Goal: Task Accomplishment & Management: Manage account settings

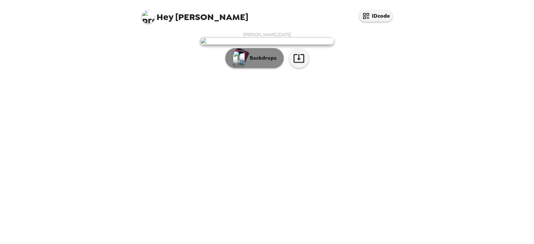
click at [260, 62] on p "Backdrops" at bounding box center [261, 58] width 30 height 8
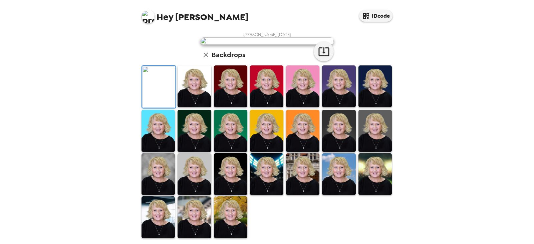
click at [260, 107] on img at bounding box center [266, 86] width 33 height 42
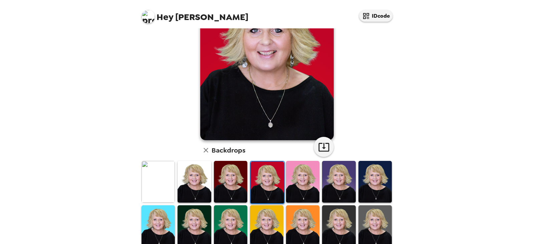
scroll to position [67, 0]
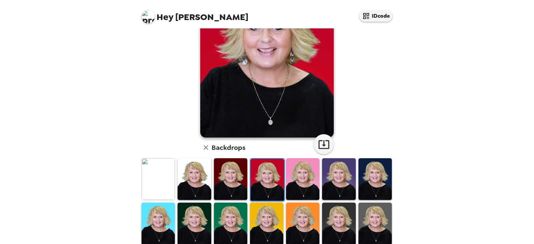
click at [292, 223] on img at bounding box center [302, 224] width 33 height 42
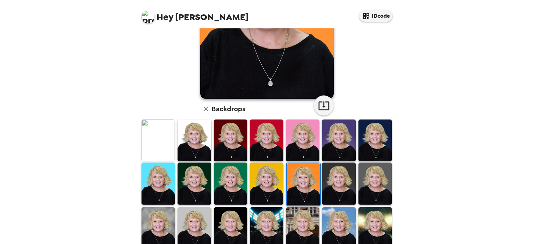
scroll to position [161, 0]
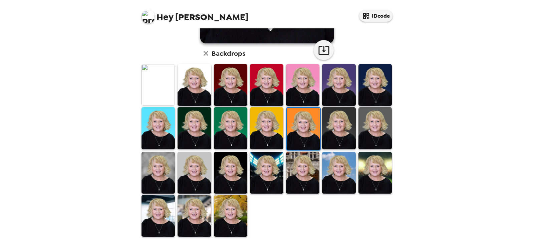
click at [169, 83] on img at bounding box center [158, 85] width 33 height 42
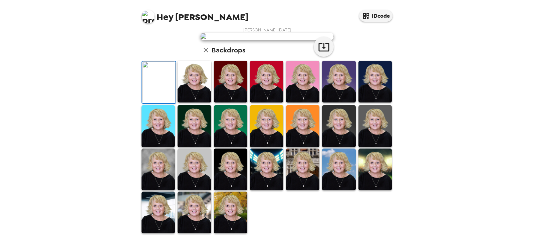
click at [348, 183] on img at bounding box center [338, 170] width 33 height 42
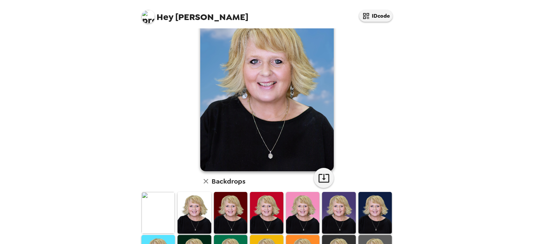
scroll to position [0, 0]
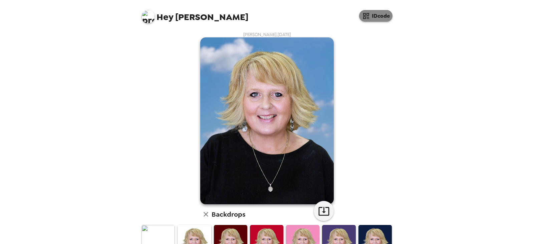
click at [379, 20] on button "IDcode" at bounding box center [375, 16] width 33 height 12
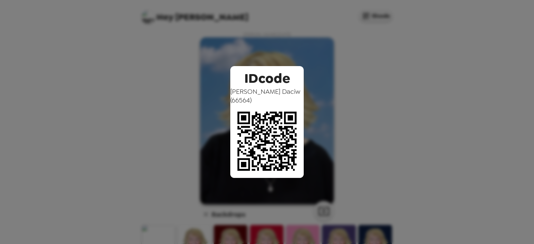
click at [316, 48] on div "IDcode [PERSON_NAME] ( 66564 )" at bounding box center [267, 122] width 534 height 244
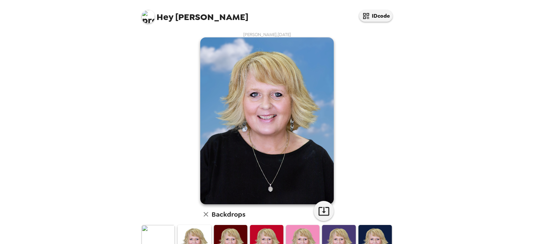
click at [154, 15] on img at bounding box center [148, 16] width 13 height 13
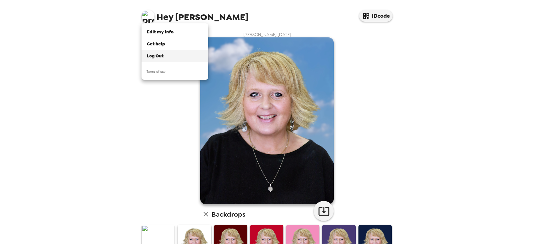
click at [153, 54] on span "Log Out" at bounding box center [155, 56] width 17 height 6
